Goal: Transaction & Acquisition: Book appointment/travel/reservation

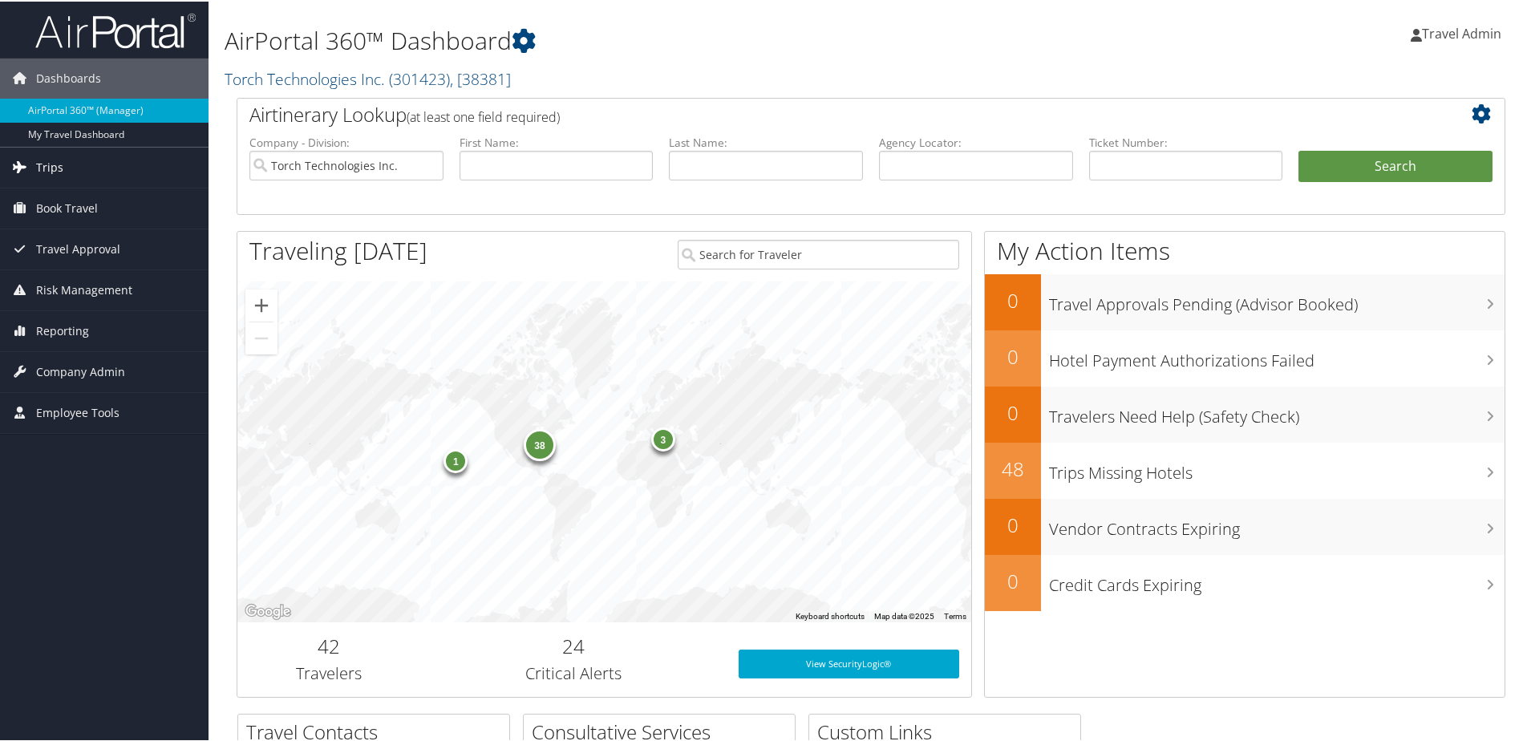
click at [61, 170] on span "Trips" at bounding box center [49, 166] width 27 height 40
click at [55, 176] on span "Trips" at bounding box center [49, 166] width 27 height 40
click at [71, 202] on span "Book Travel" at bounding box center [67, 207] width 62 height 40
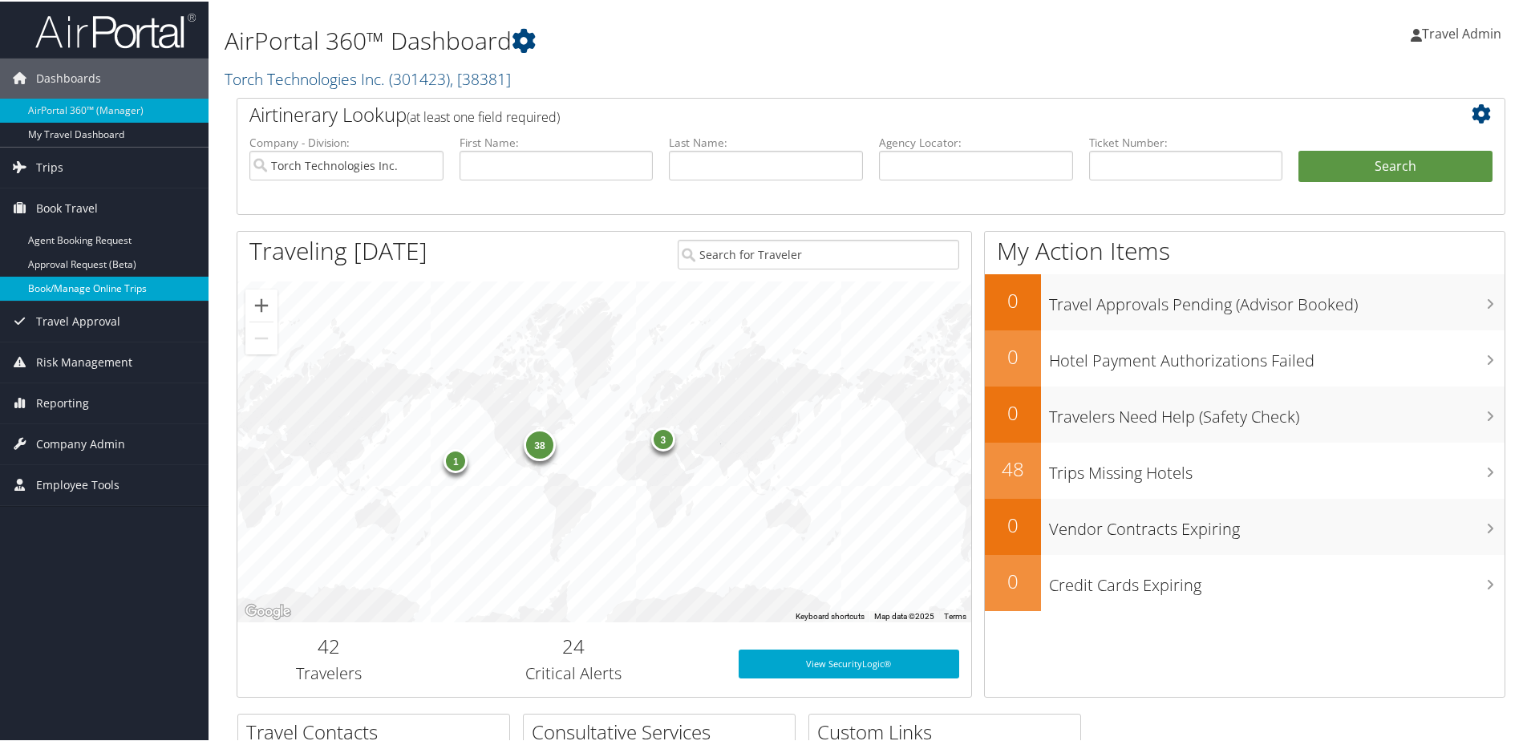
click at [113, 283] on link "Book/Manage Online Trips" at bounding box center [104, 287] width 209 height 24
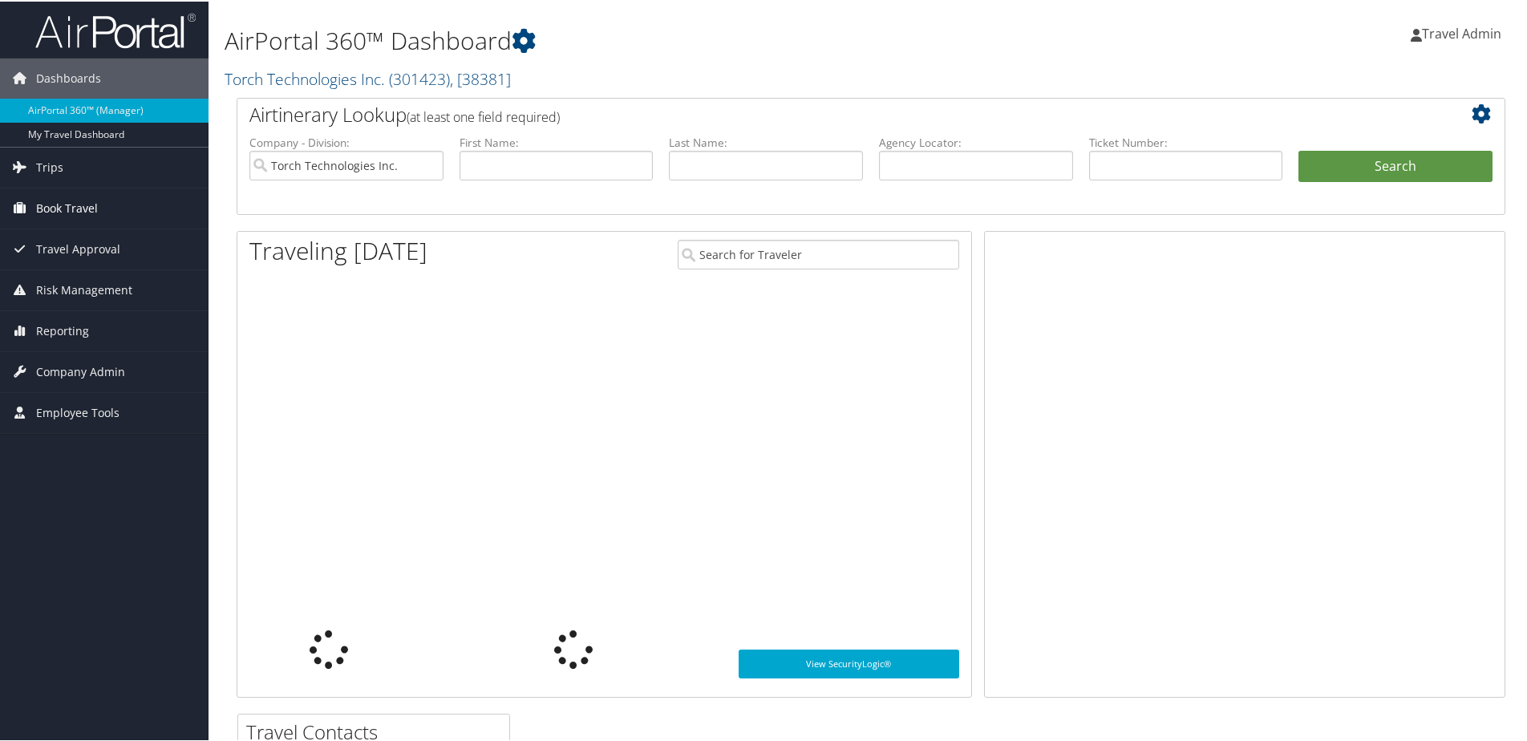
click at [75, 213] on span "Book Travel" at bounding box center [67, 207] width 62 height 40
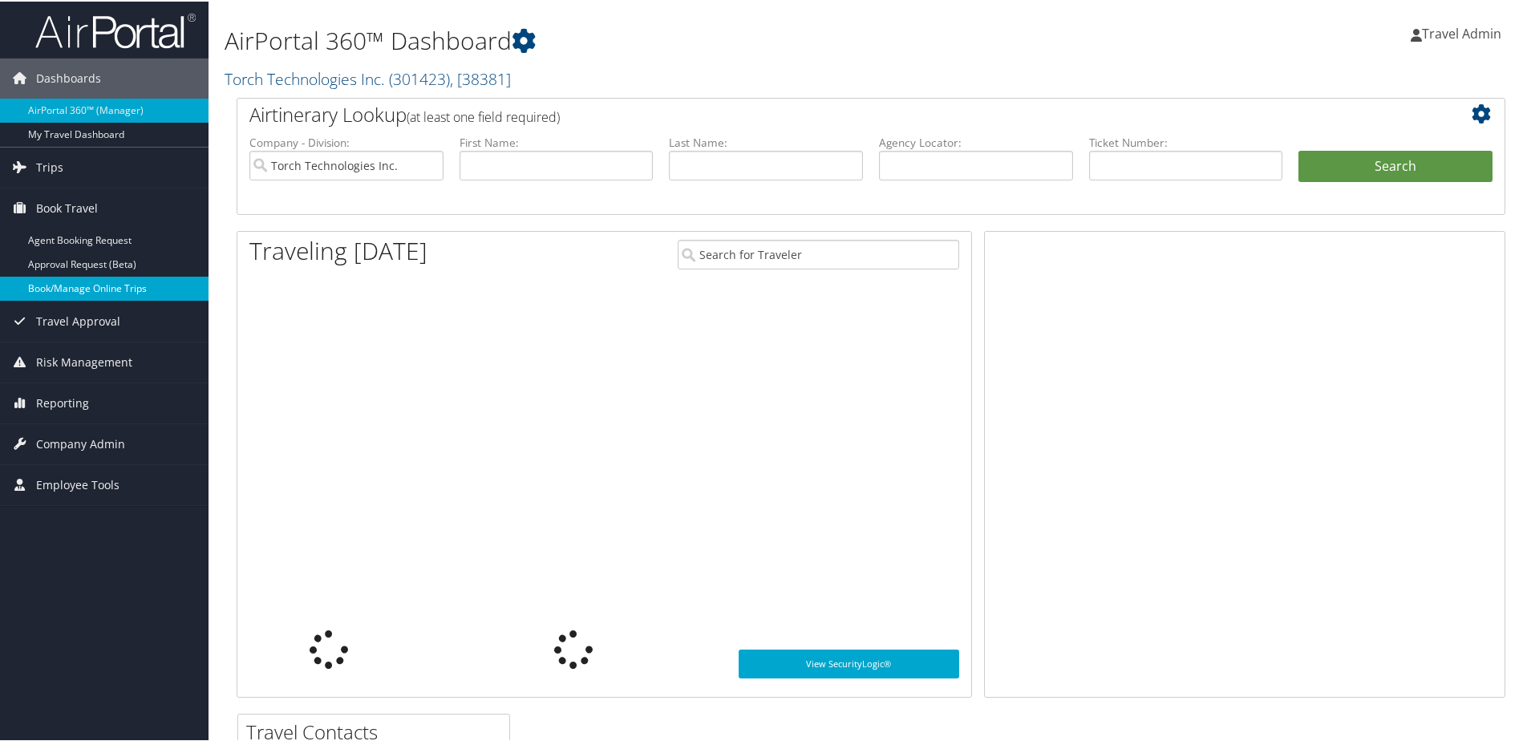
click at [71, 288] on link "Book/Manage Online Trips" at bounding box center [104, 287] width 209 height 24
